Goal: Check status: Check status

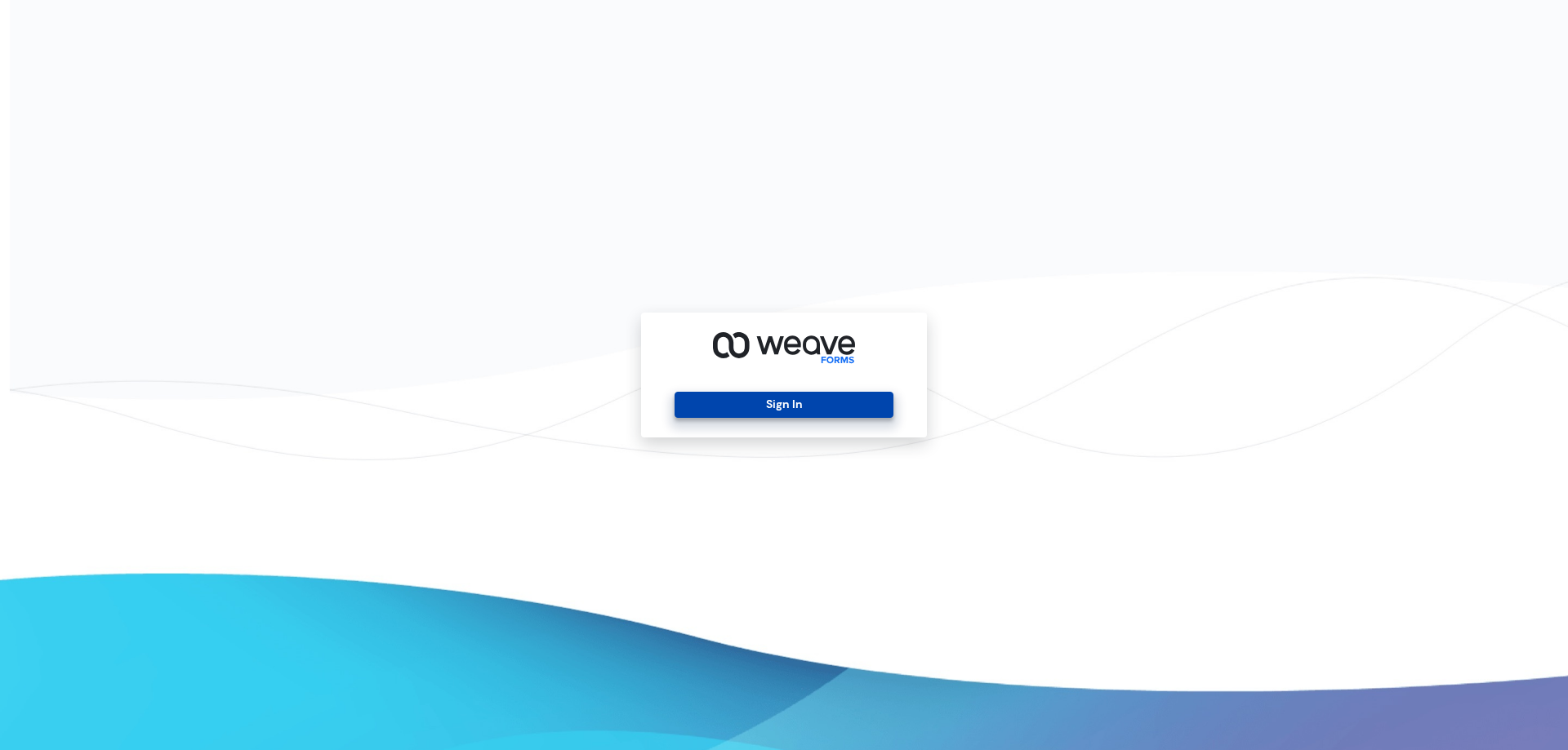
click at [786, 401] on button "Sign In" at bounding box center [784, 404] width 218 height 26
